Goal: Transaction & Acquisition: Purchase product/service

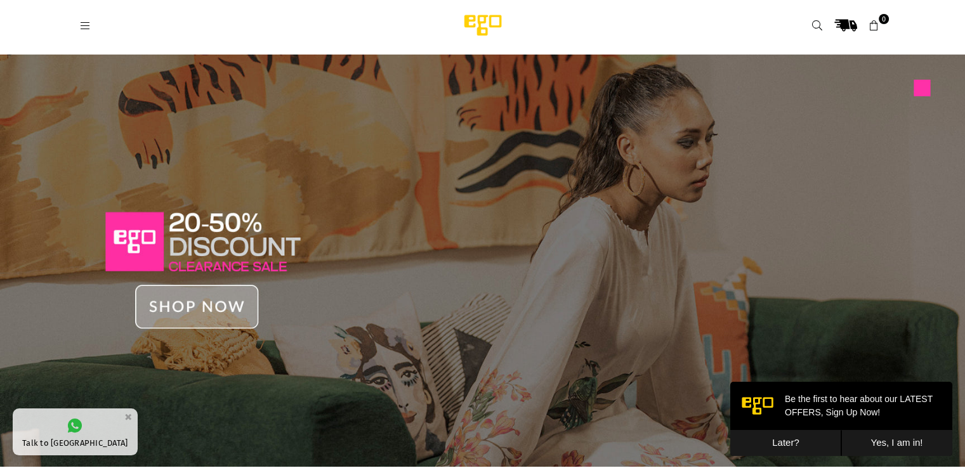
click at [185, 308] on img at bounding box center [482, 261] width 965 height 412
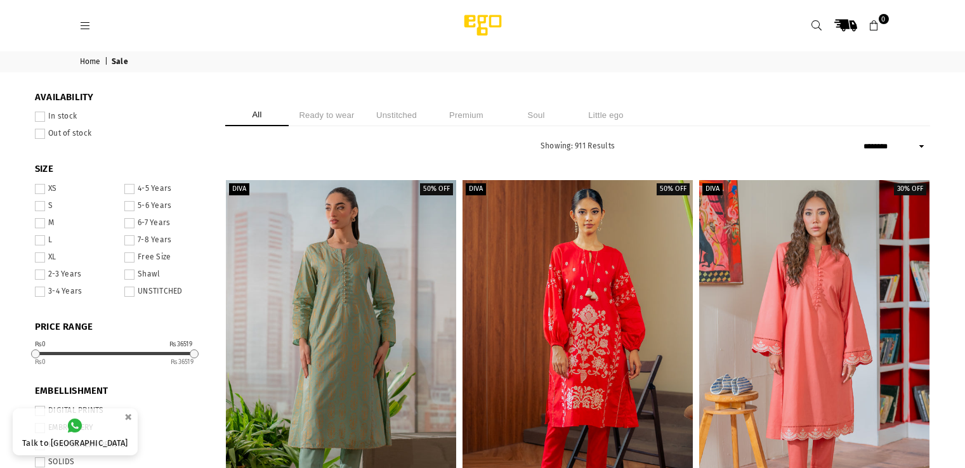
select select "******"
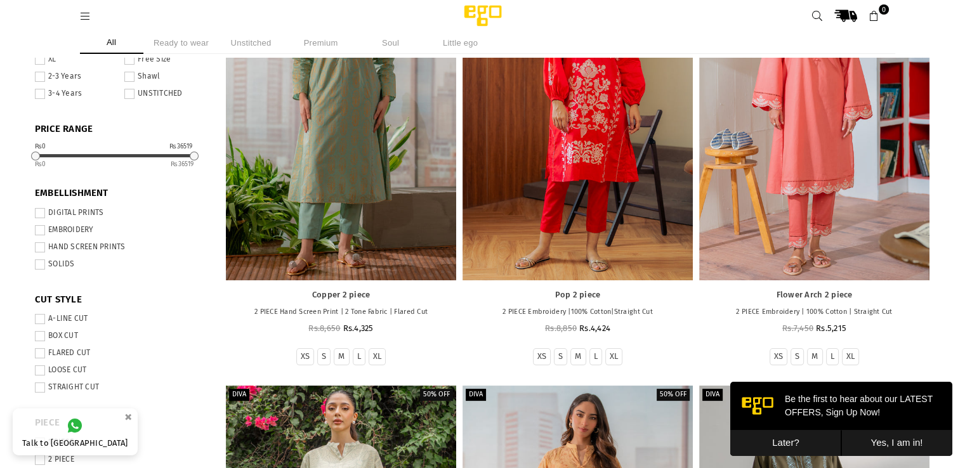
scroll to position [183, 0]
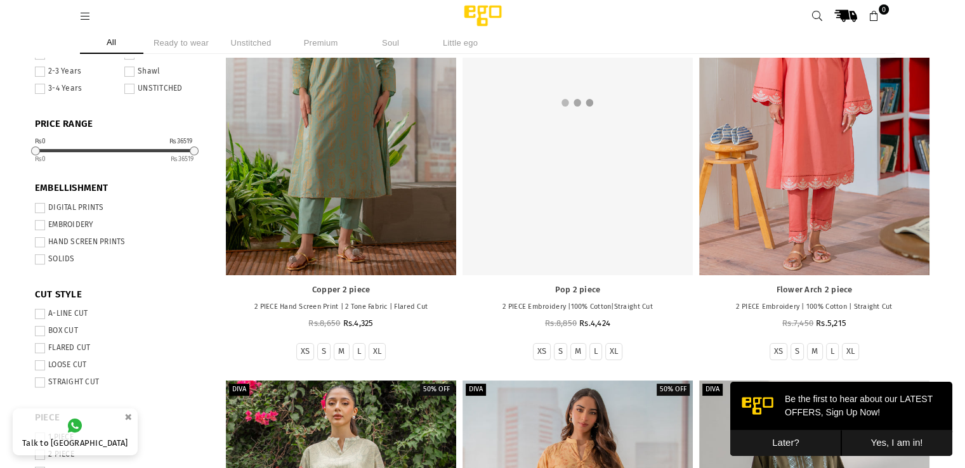
drag, startPoint x: 640, startPoint y: 0, endPoint x: 591, endPoint y: 144, distance: 151.9
click at [591, 144] on link at bounding box center [578, 102] width 230 height 345
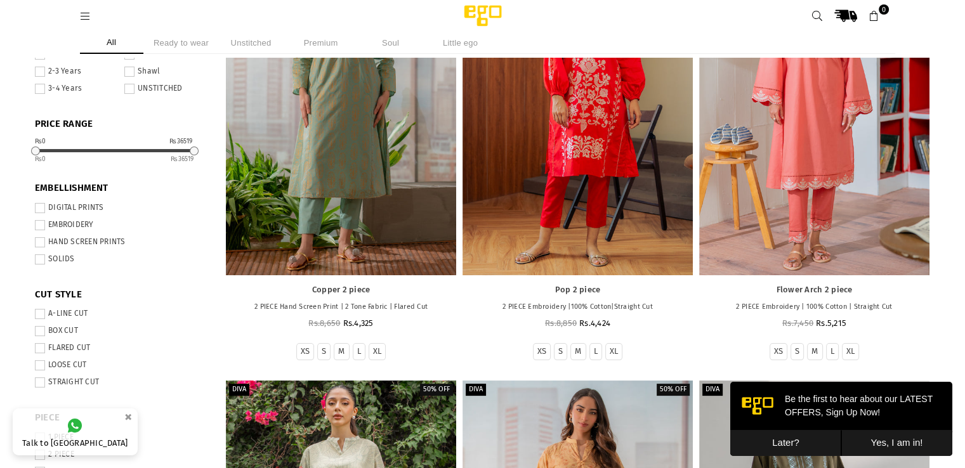
click at [791, 443] on button "Later?" at bounding box center [785, 443] width 111 height 26
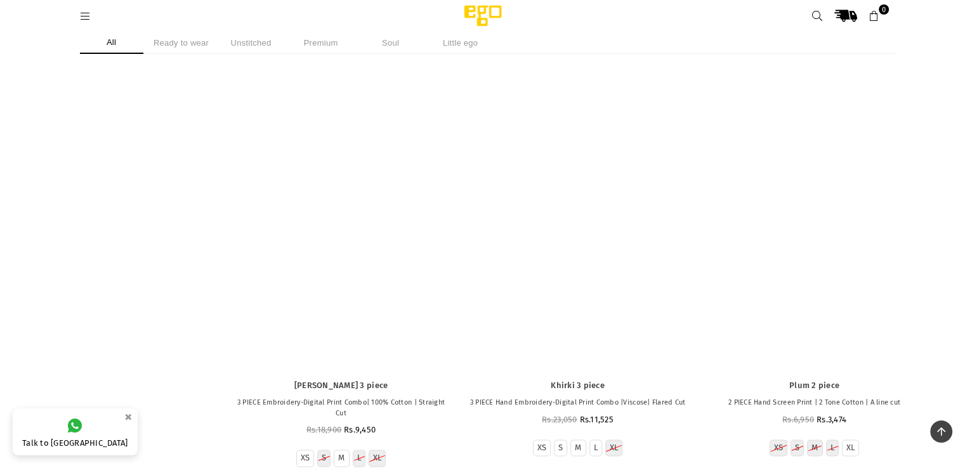
scroll to position [45196, 0]
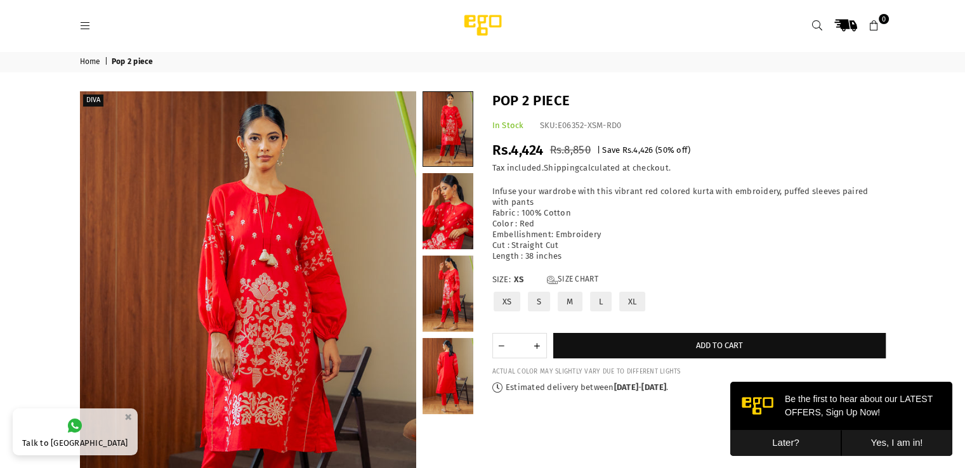
click at [763, 440] on button "Later?" at bounding box center [785, 443] width 111 height 26
